Goal: Information Seeking & Learning: Learn about a topic

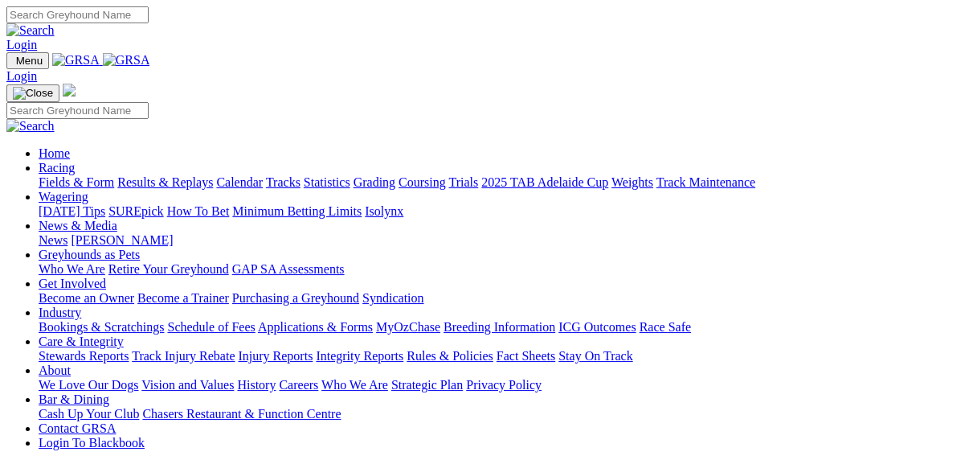
click at [172, 175] on link "Results & Replays" at bounding box center [165, 182] width 96 height 14
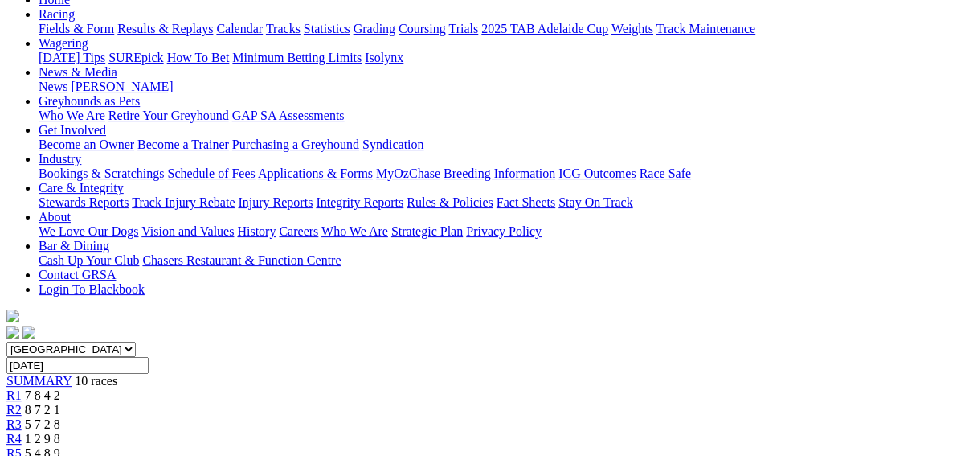
scroll to position [193, 0]
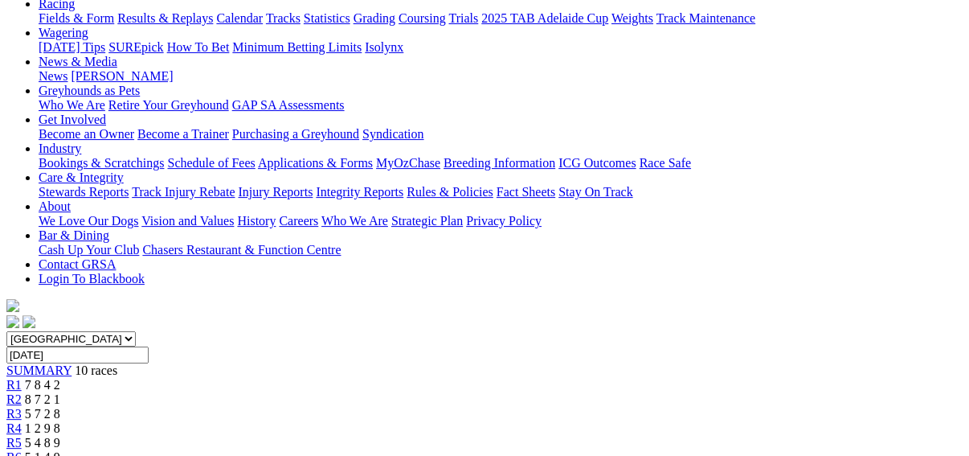
click at [22, 392] on link "R2" at bounding box center [13, 399] width 15 height 14
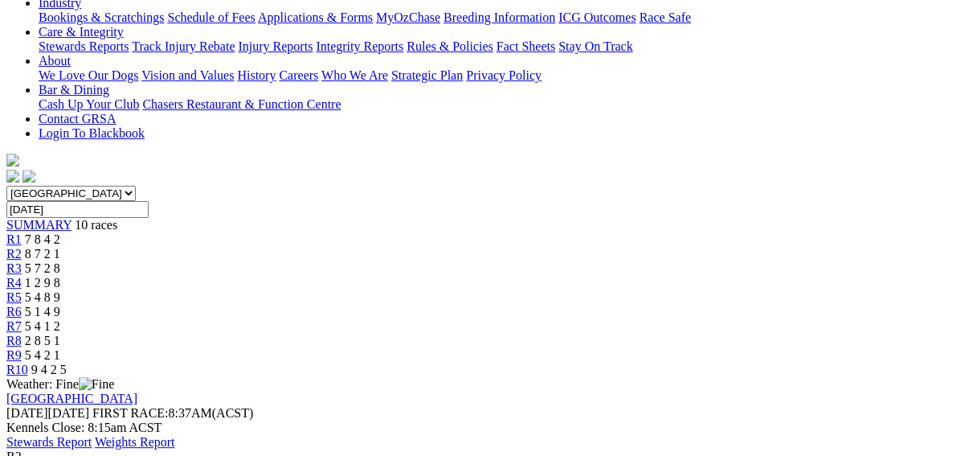
scroll to position [386, 0]
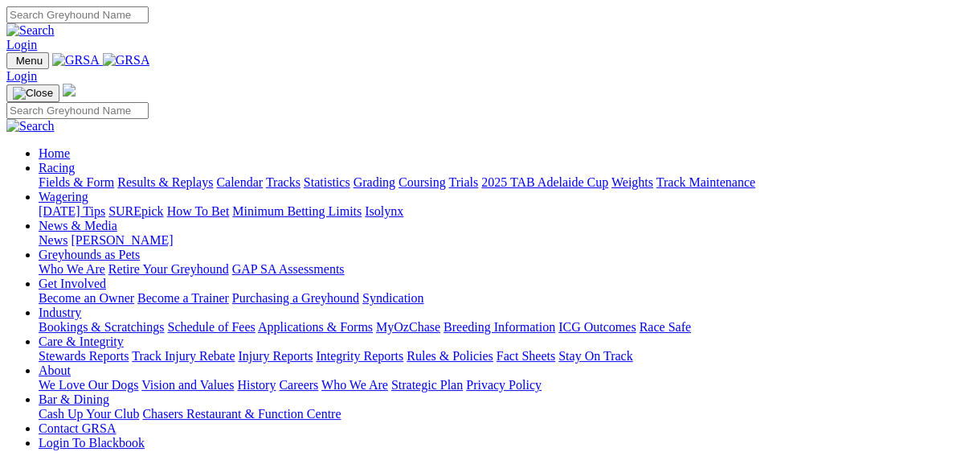
click at [39, 175] on link "Fields & Form" at bounding box center [77, 182] width 76 height 14
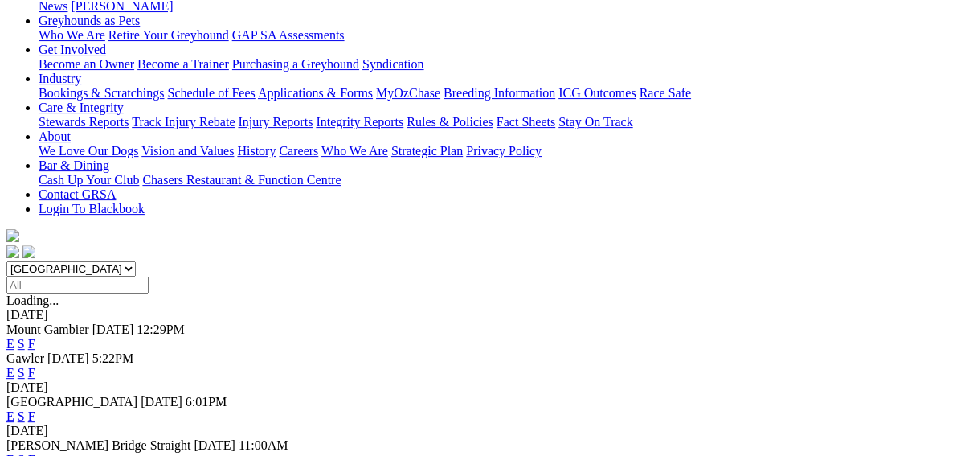
scroll to position [386, 0]
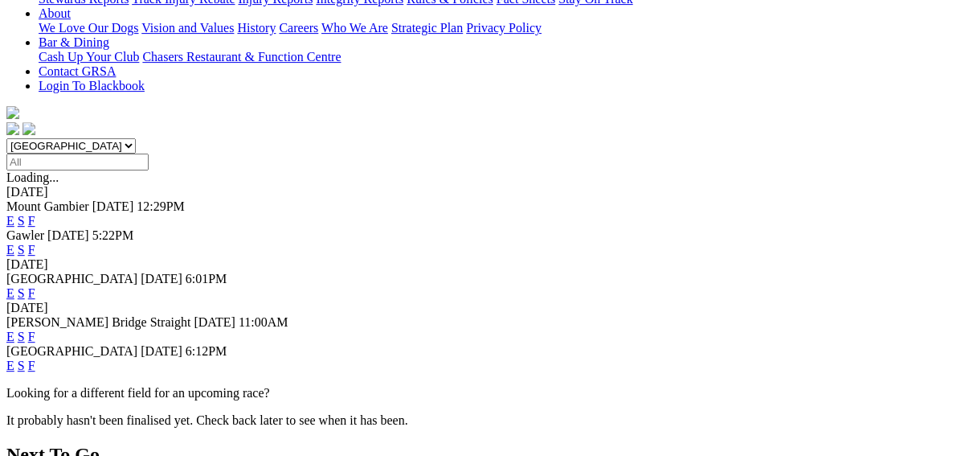
click at [35, 330] on link "F" at bounding box center [31, 337] width 7 height 14
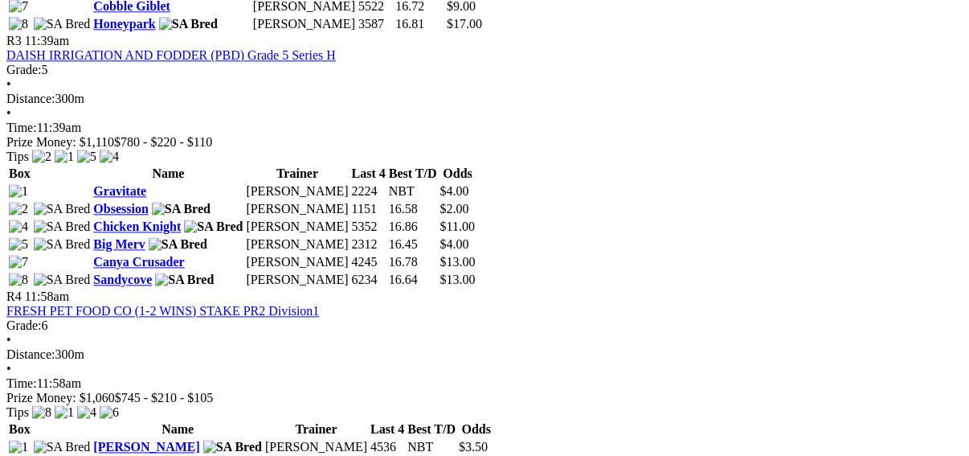
scroll to position [1350, 0]
